Goal: Transaction & Acquisition: Purchase product/service

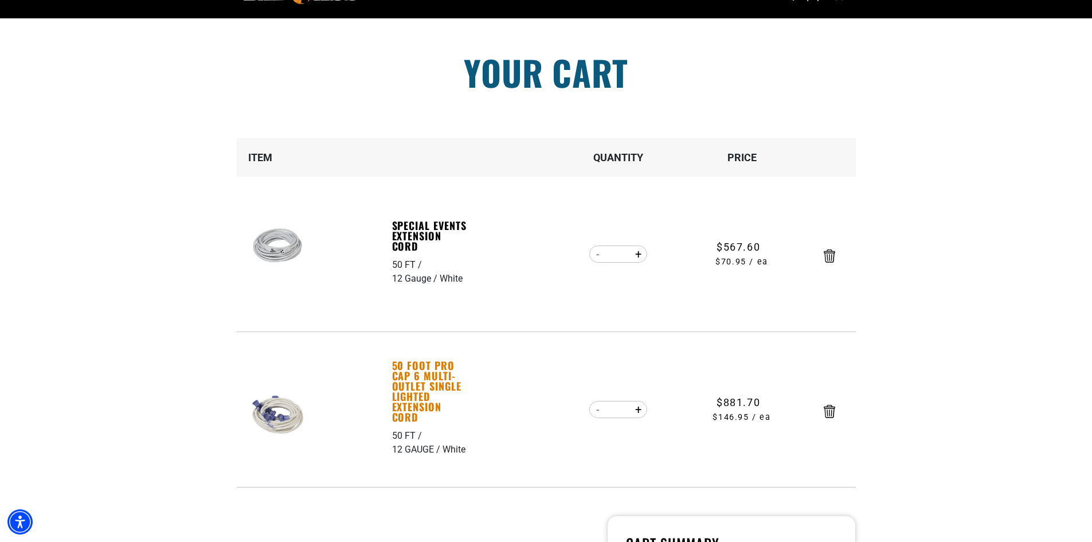
click at [413, 376] on link "50 Foot Pro Cap 6 Multi-Outlet Single Lighted Extension Cord" at bounding box center [431, 391] width 79 height 62
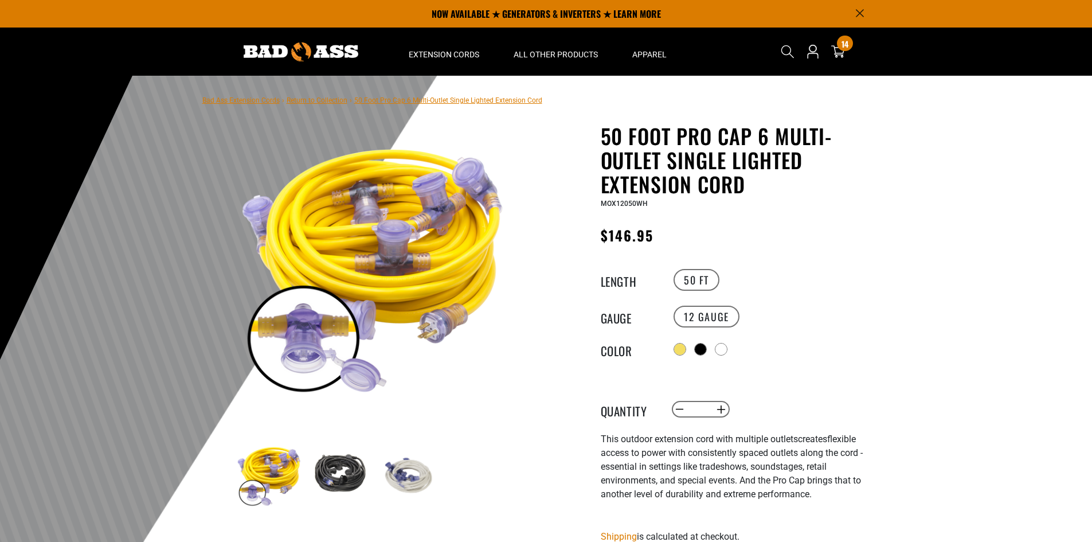
click at [409, 473] on img at bounding box center [408, 474] width 66 height 66
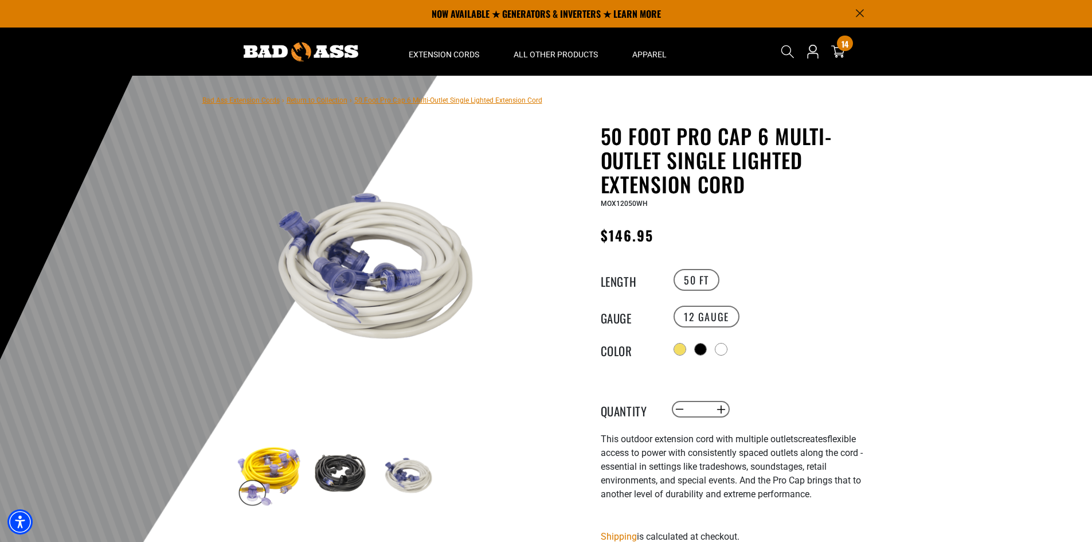
click at [244, 490] on img at bounding box center [269, 474] width 66 height 66
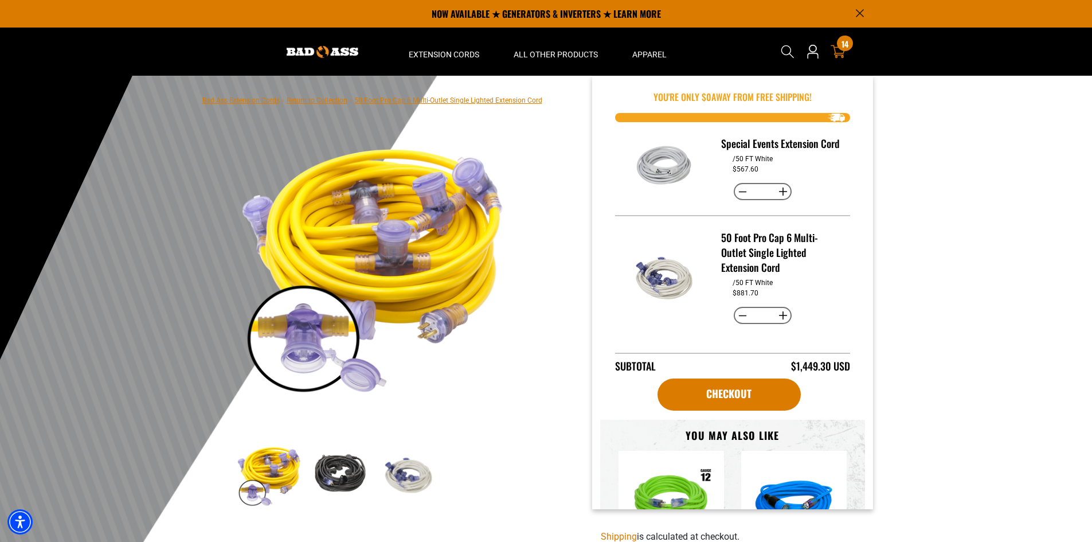
click at [838, 49] on icon at bounding box center [837, 51] width 15 height 15
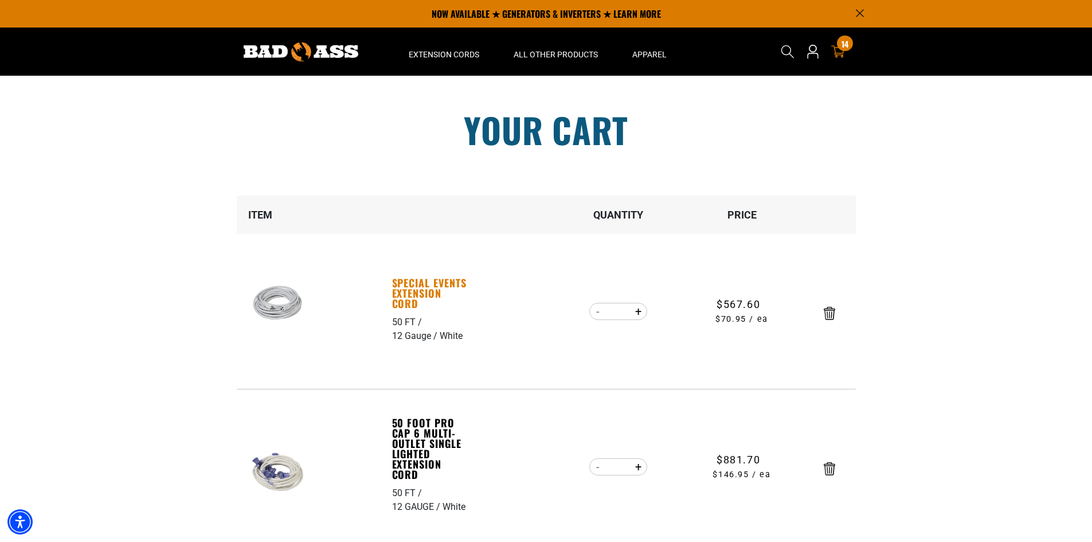
click at [411, 296] on link "Special Events Extension Cord" at bounding box center [431, 292] width 79 height 31
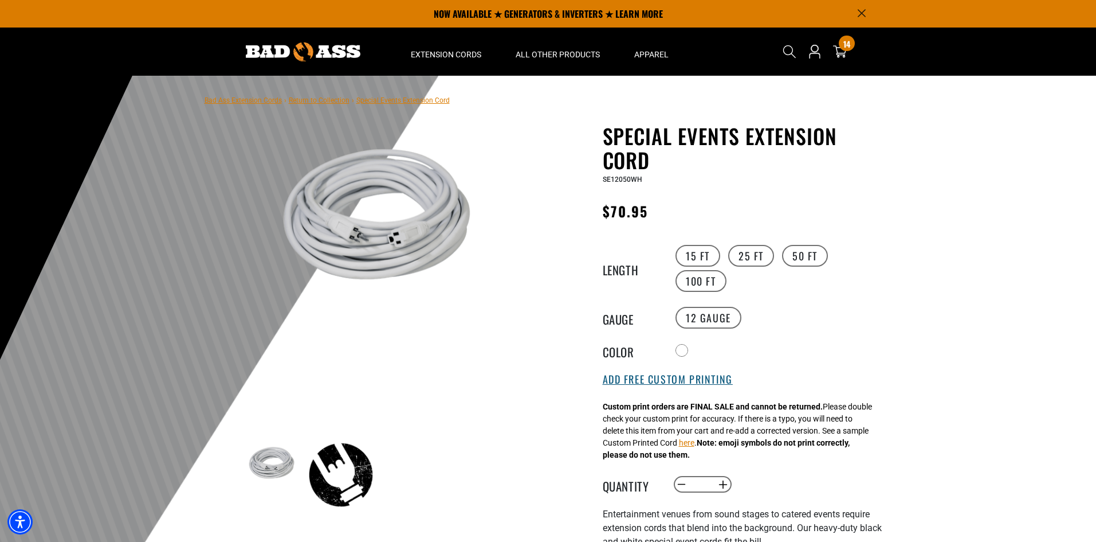
click at [639, 386] on button "Add Free Custom Printing" at bounding box center [668, 379] width 130 height 13
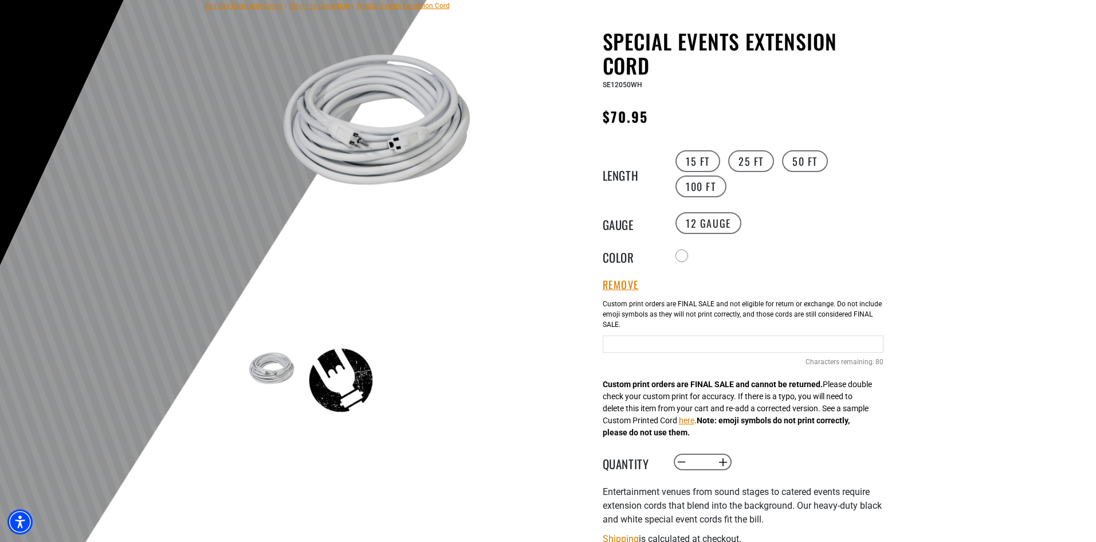
scroll to position [115, 0]
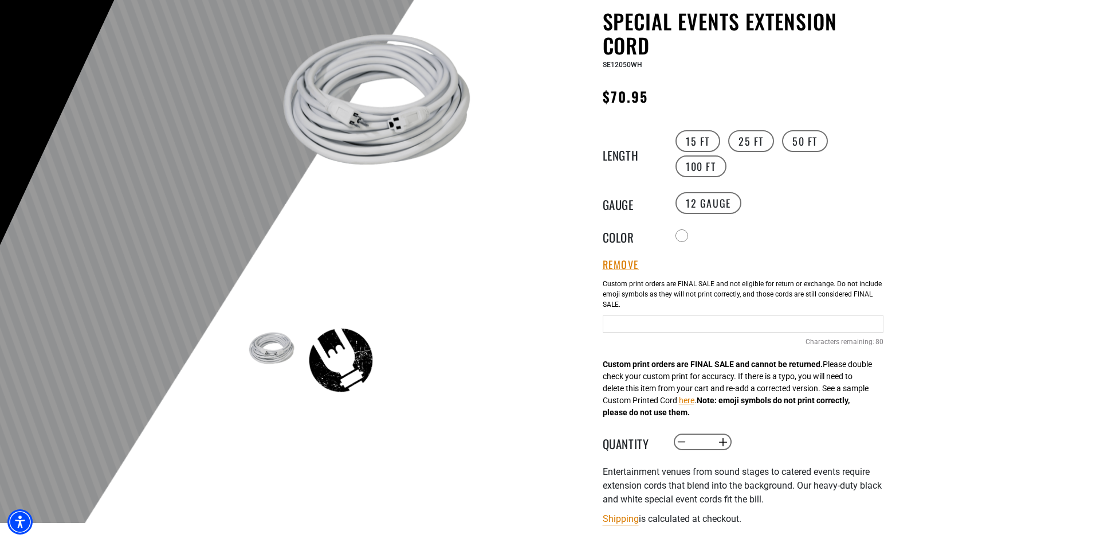
click at [641, 318] on input "Text field" at bounding box center [743, 323] width 281 height 17
type input "*"
type input "**********"
click at [943, 236] on div at bounding box center [548, 242] width 1096 height 562
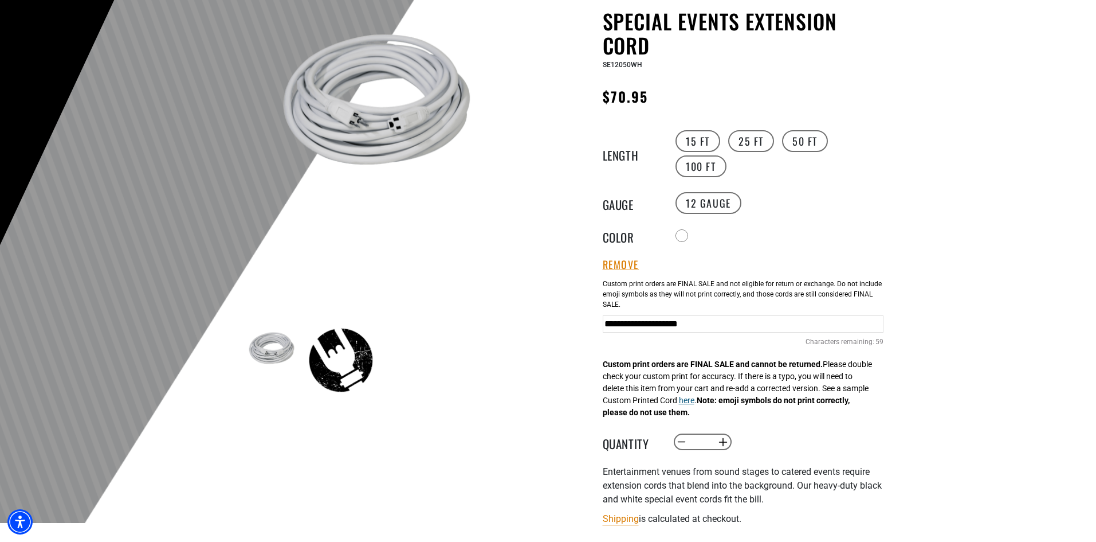
click at [695, 403] on button "here" at bounding box center [686, 400] width 15 height 12
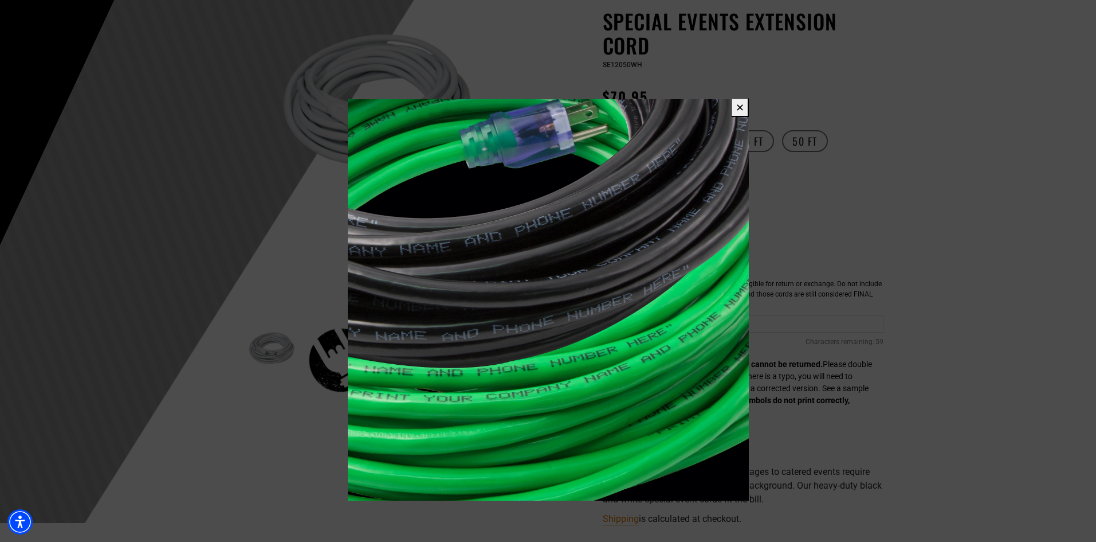
click at [735, 109] on button "✕" at bounding box center [740, 107] width 18 height 19
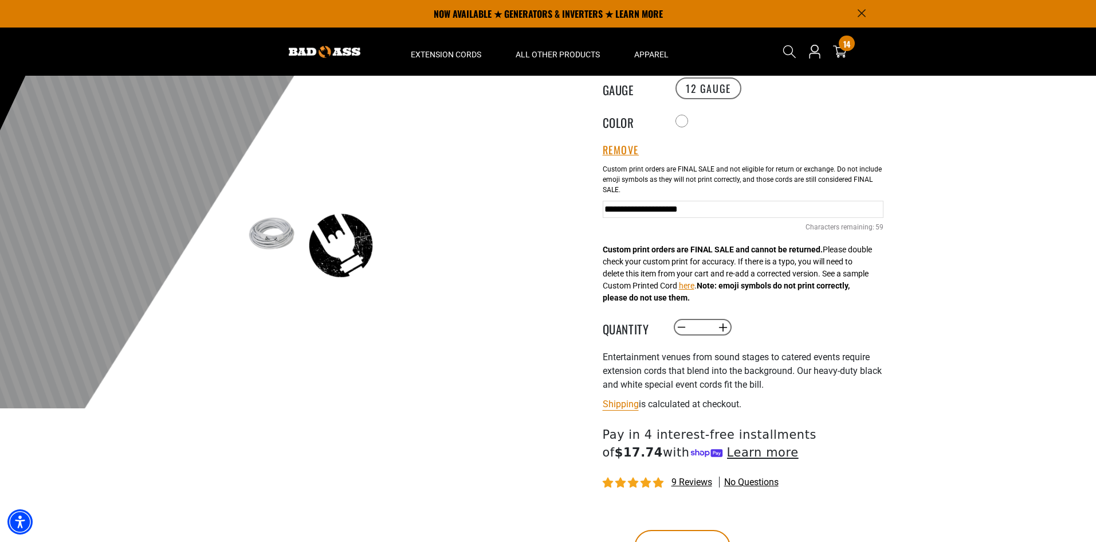
scroll to position [0, 0]
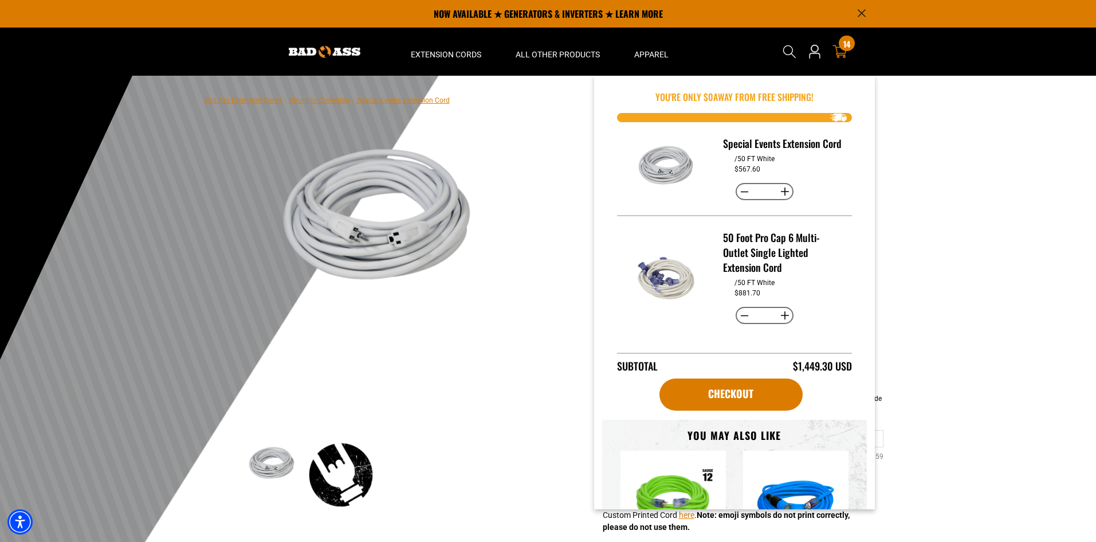
drag, startPoint x: 835, startPoint y: 56, endPoint x: 838, endPoint y: 51, distance: 5.9
click at [838, 51] on icon at bounding box center [840, 51] width 15 height 15
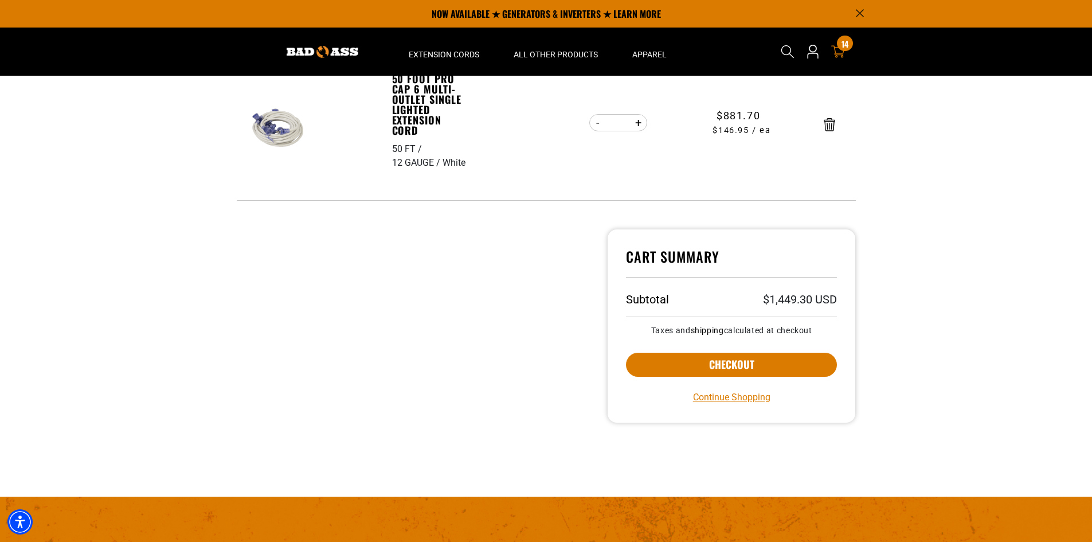
scroll to position [172, 0]
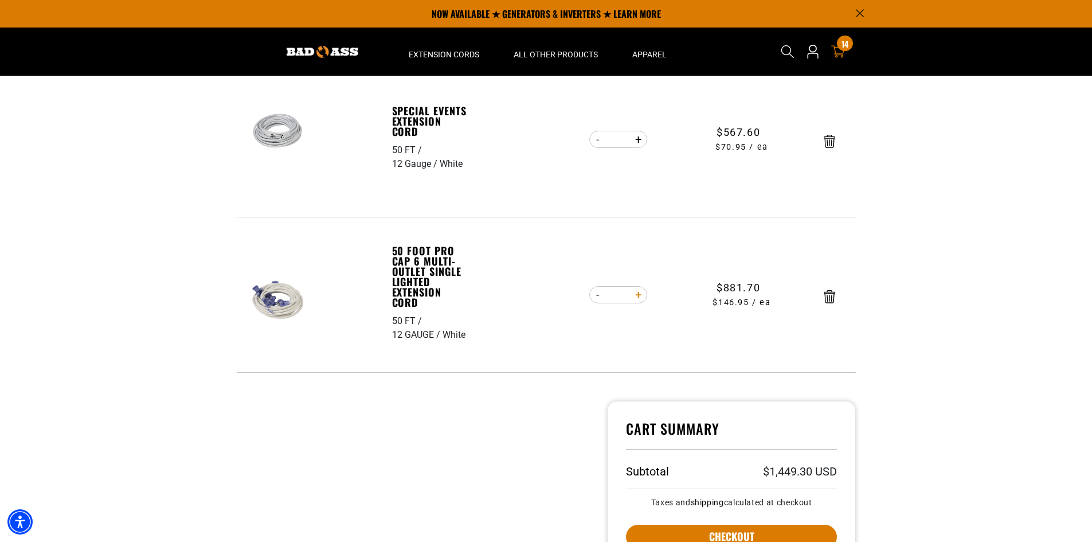
click at [637, 295] on button "Increase quantity for 50 Foot Pro Cap 6 Multi-Outlet Single Lighted Extension C…" at bounding box center [638, 294] width 18 height 19
type input "*"
click at [599, 297] on button "Decrease quantity for 50 Foot Pro Cap 6 Multi-Outlet Single Lighted Extension C…" at bounding box center [598, 294] width 18 height 19
type input "*"
click at [634, 296] on button "Increase quantity for 50 Foot Pro Cap 6 Multi-Outlet Single Lighted Extension C…" at bounding box center [638, 294] width 18 height 19
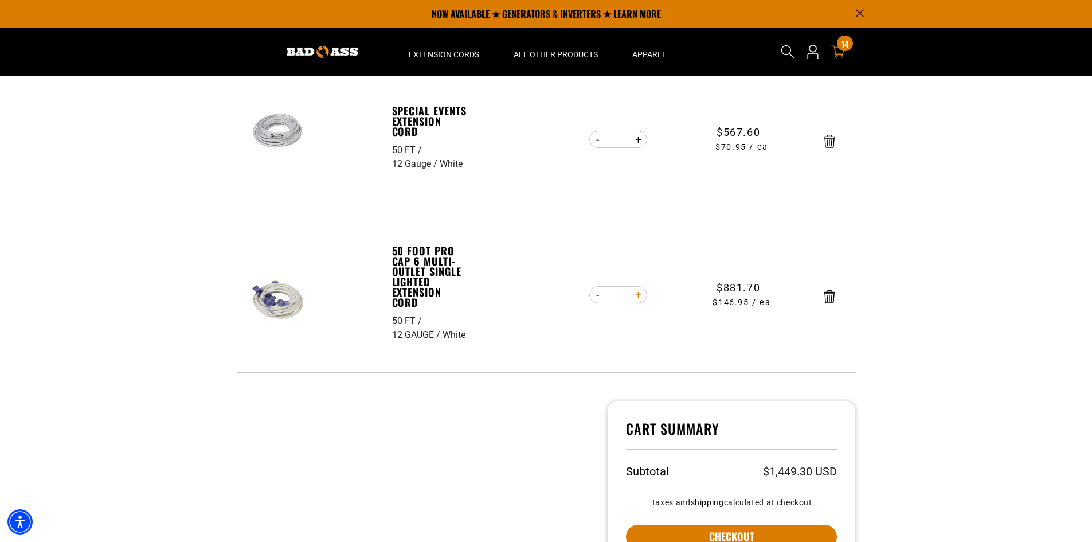
type input "*"
click at [597, 297] on button "Decrease quantity for 50 Foot Pro Cap 6 Multi-Outlet Single Lighted Extension C…" at bounding box center [598, 294] width 18 height 19
type input "*"
click at [826, 137] on icon "Remove Special Events Extension Cord - 50 FT / 12 Gauge / White" at bounding box center [829, 141] width 11 height 13
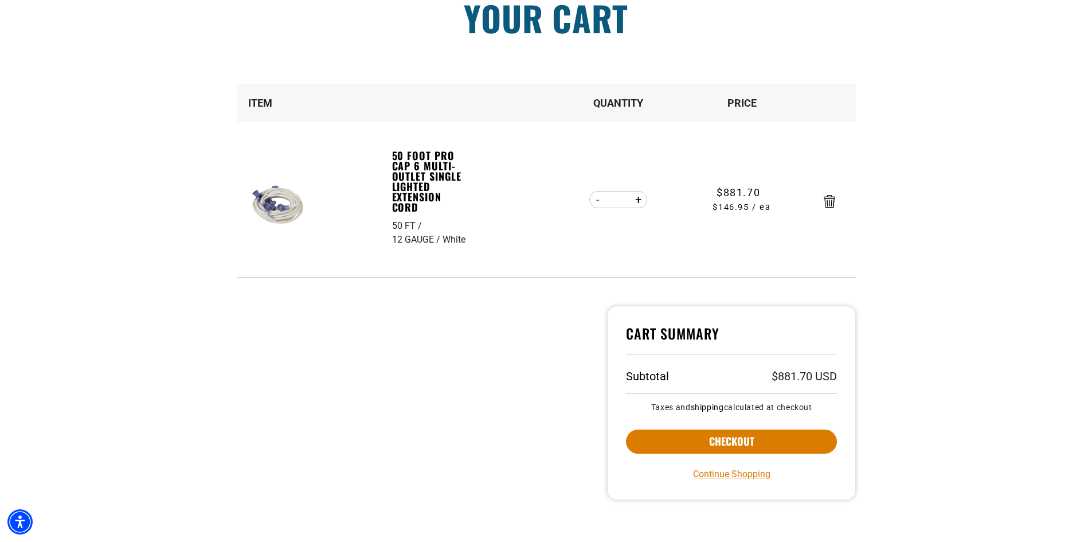
scroll to position [115, 0]
